Goal: Find specific page/section: Find specific page/section

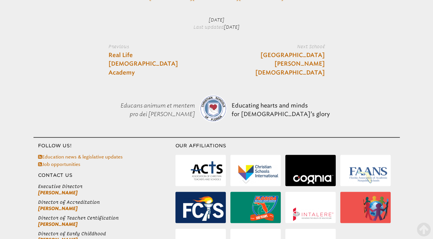
scroll to position [998, 0]
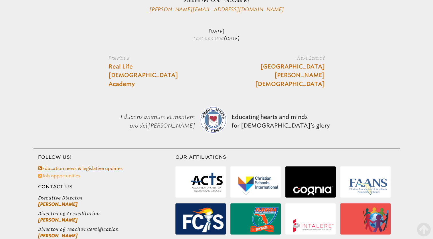
click at [73, 173] on link "Job opportunities" at bounding box center [59, 175] width 42 height 5
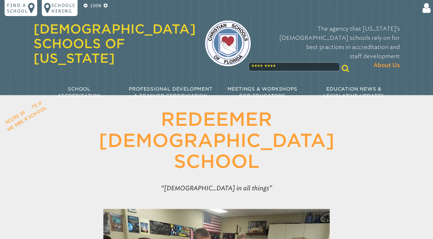
click at [211, 35] on img at bounding box center [228, 43] width 46 height 46
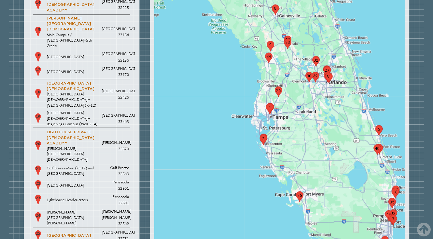
scroll to position [1100, 0]
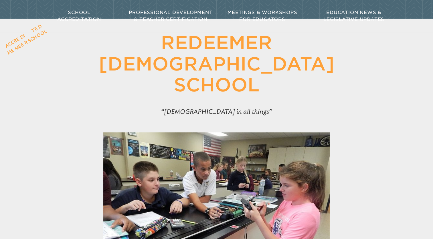
scroll to position [65, 0]
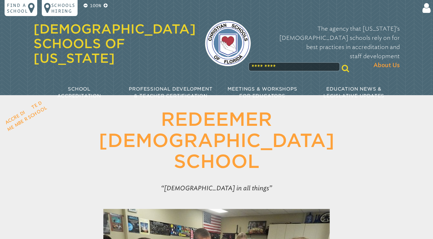
click at [222, 36] on img at bounding box center [228, 43] width 46 height 46
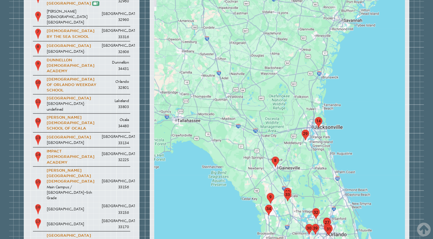
scroll to position [859, 0]
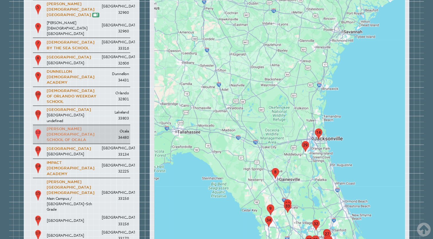
click at [78, 127] on link "[PERSON_NAME][DEMOGRAPHIC_DATA] School of Ocala" at bounding box center [71, 134] width 48 height 15
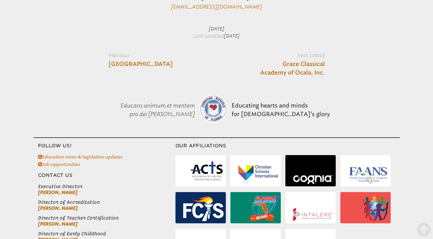
scroll to position [435, 0]
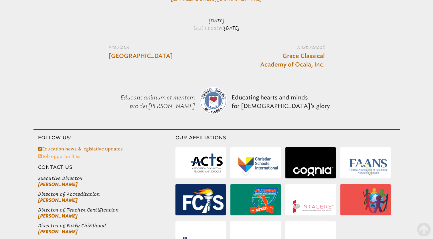
click at [76, 154] on link "Job opportunities" at bounding box center [59, 156] width 42 height 5
